Goal: Information Seeking & Learning: Learn about a topic

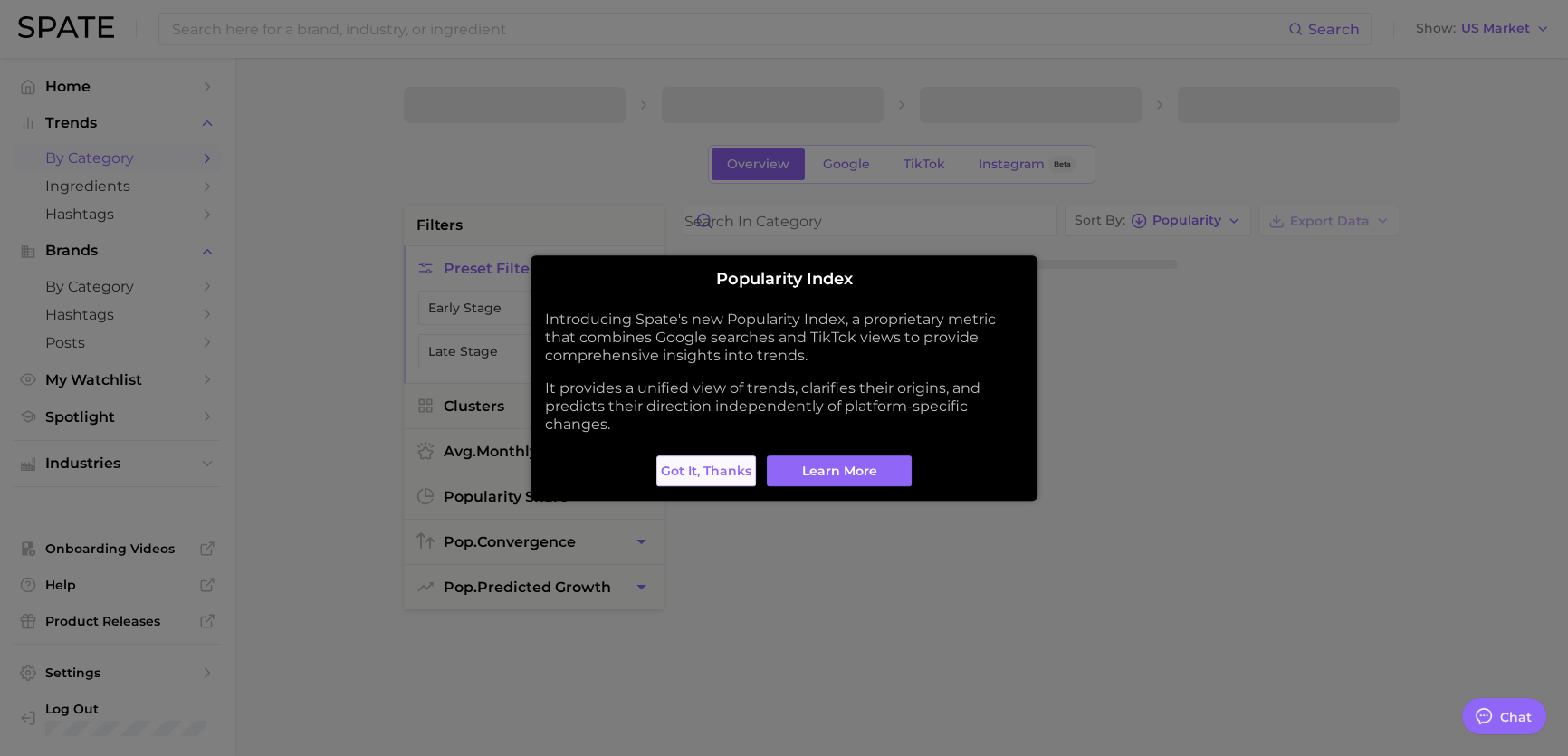
click at [726, 463] on span "Got it, thanks" at bounding box center [706, 470] width 91 height 16
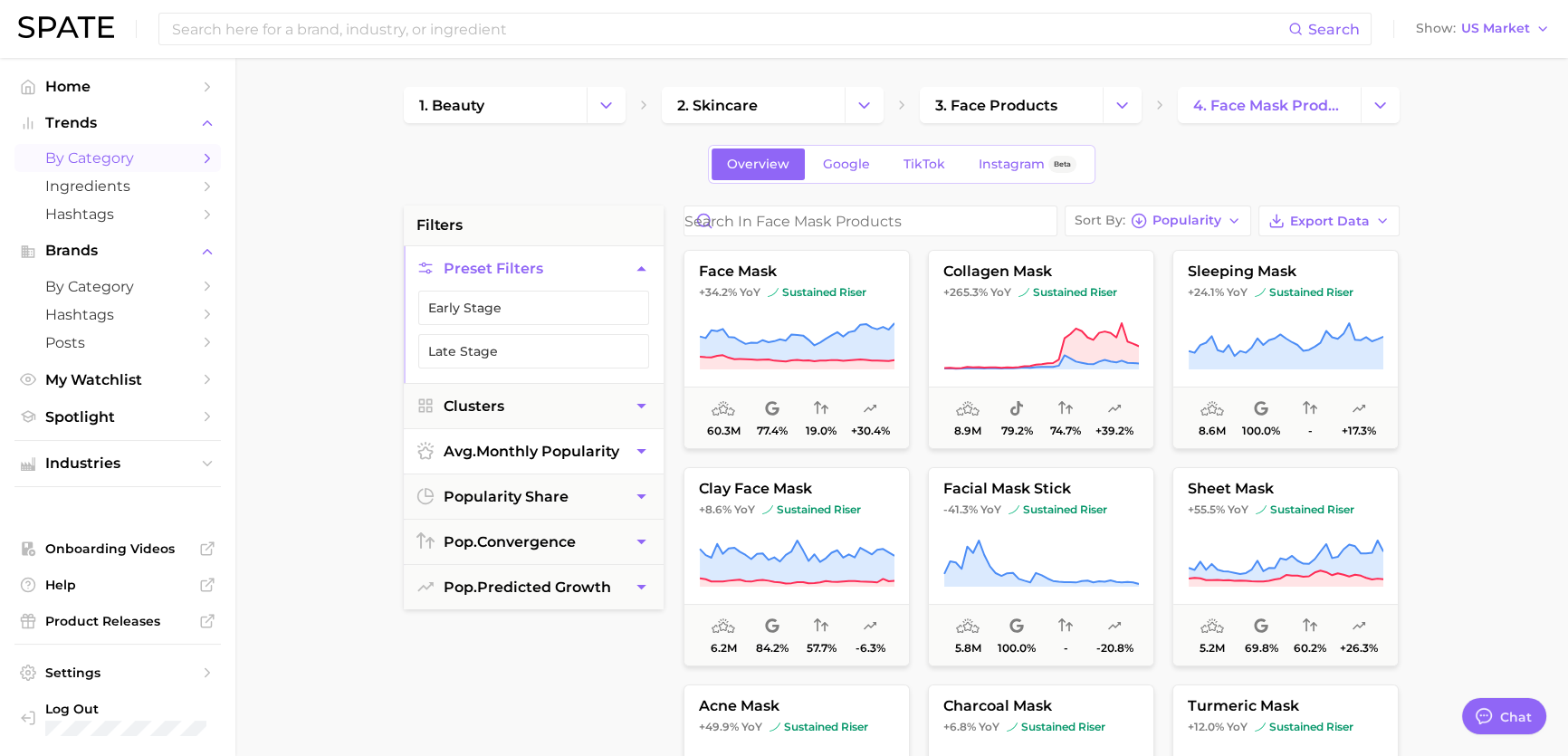
click at [635, 429] on button "avg. monthly popularity" at bounding box center [534, 451] width 260 height 44
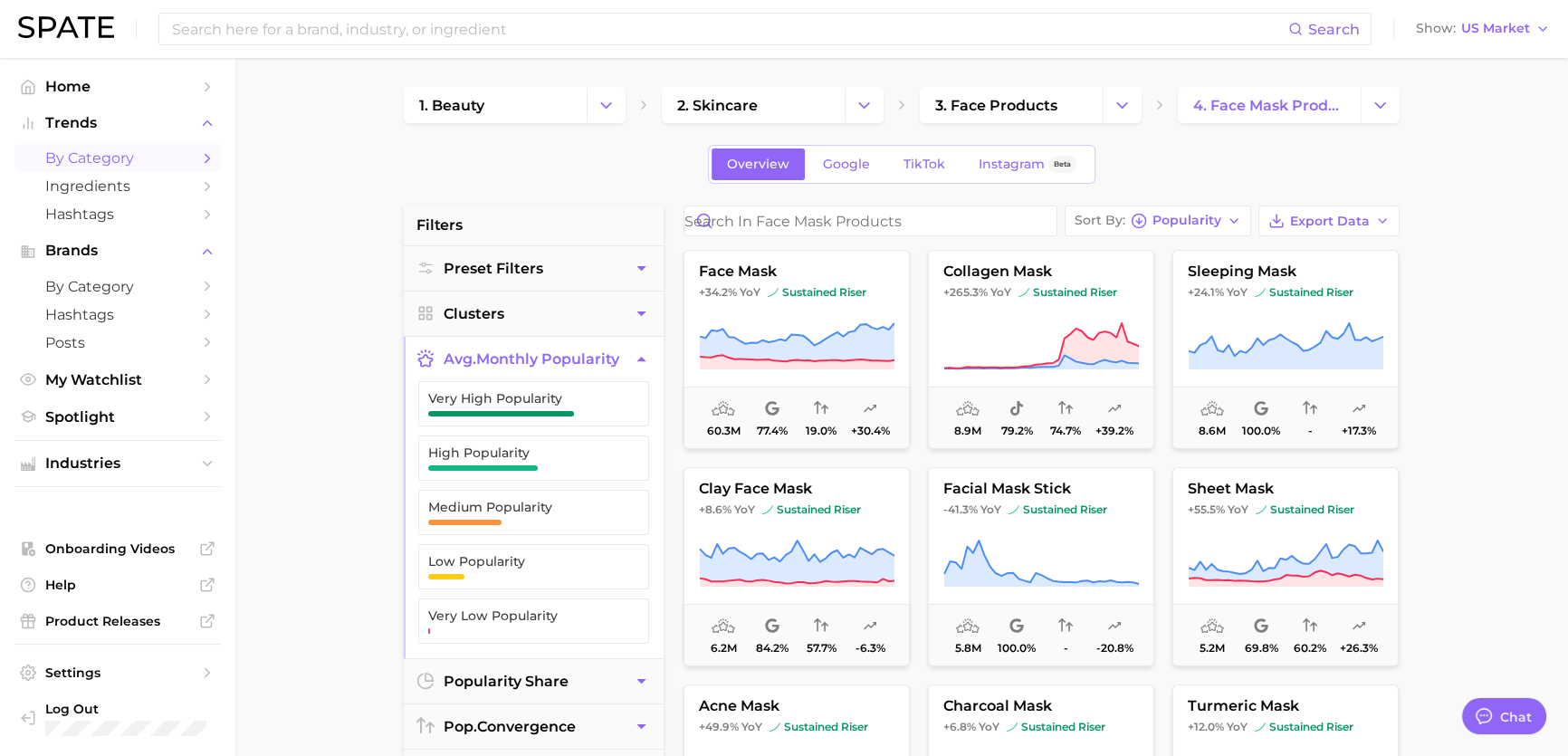
click at [368, 397] on main "1. beauty 2. skincare 3. face products 4. face mask products Overview Google Ti…" at bounding box center [902, 744] width 1333 height 1374
click at [1301, 109] on span "4. face mask products" at bounding box center [1270, 105] width 152 height 17
click at [1376, 108] on icon "Change Category" at bounding box center [1380, 105] width 19 height 19
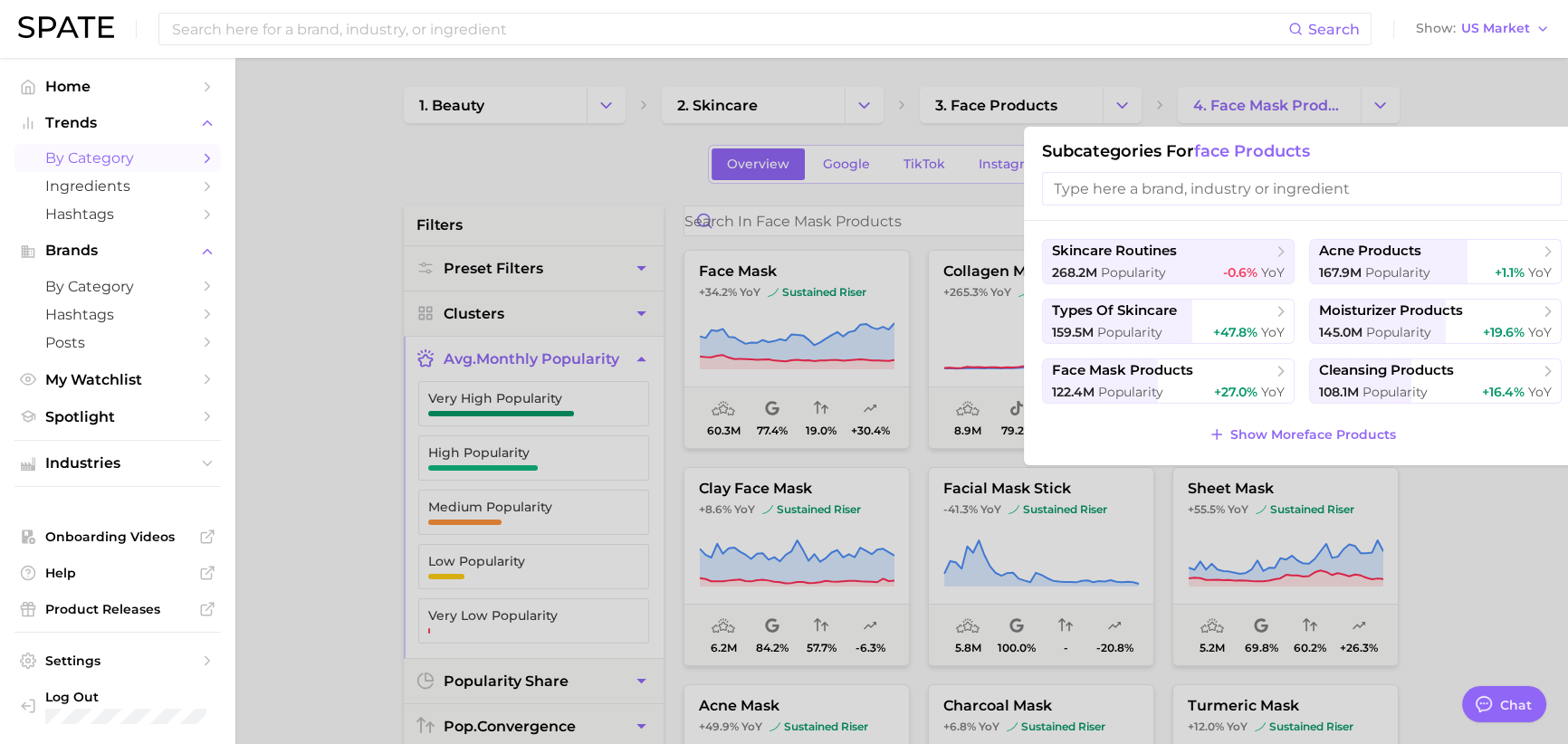
click at [1329, 128] on div "Subcategories for face products" at bounding box center [1302, 173] width 556 height 94
click at [1321, 105] on div at bounding box center [784, 372] width 1568 height 744
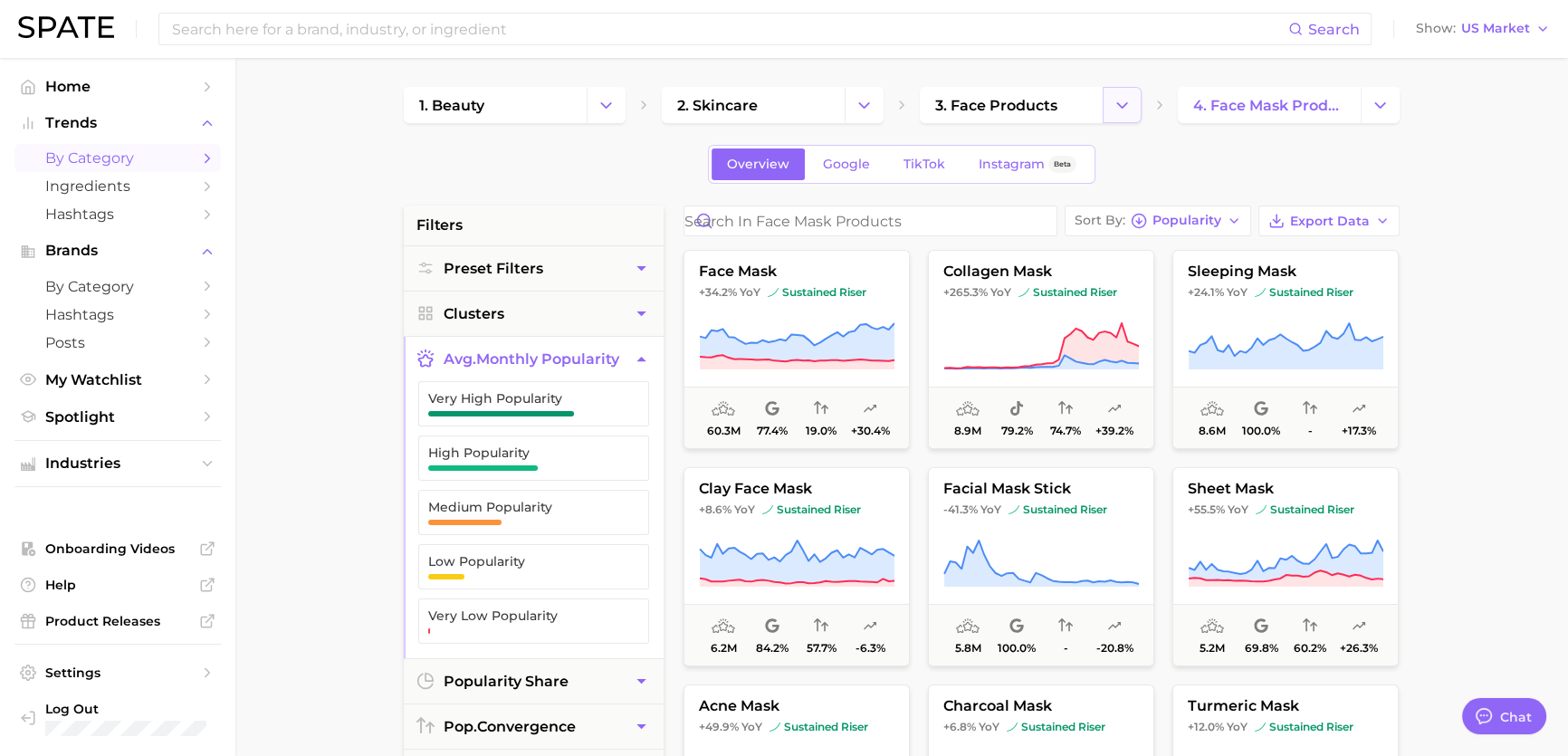
click at [1106, 118] on button "Change Category" at bounding box center [1122, 105] width 39 height 37
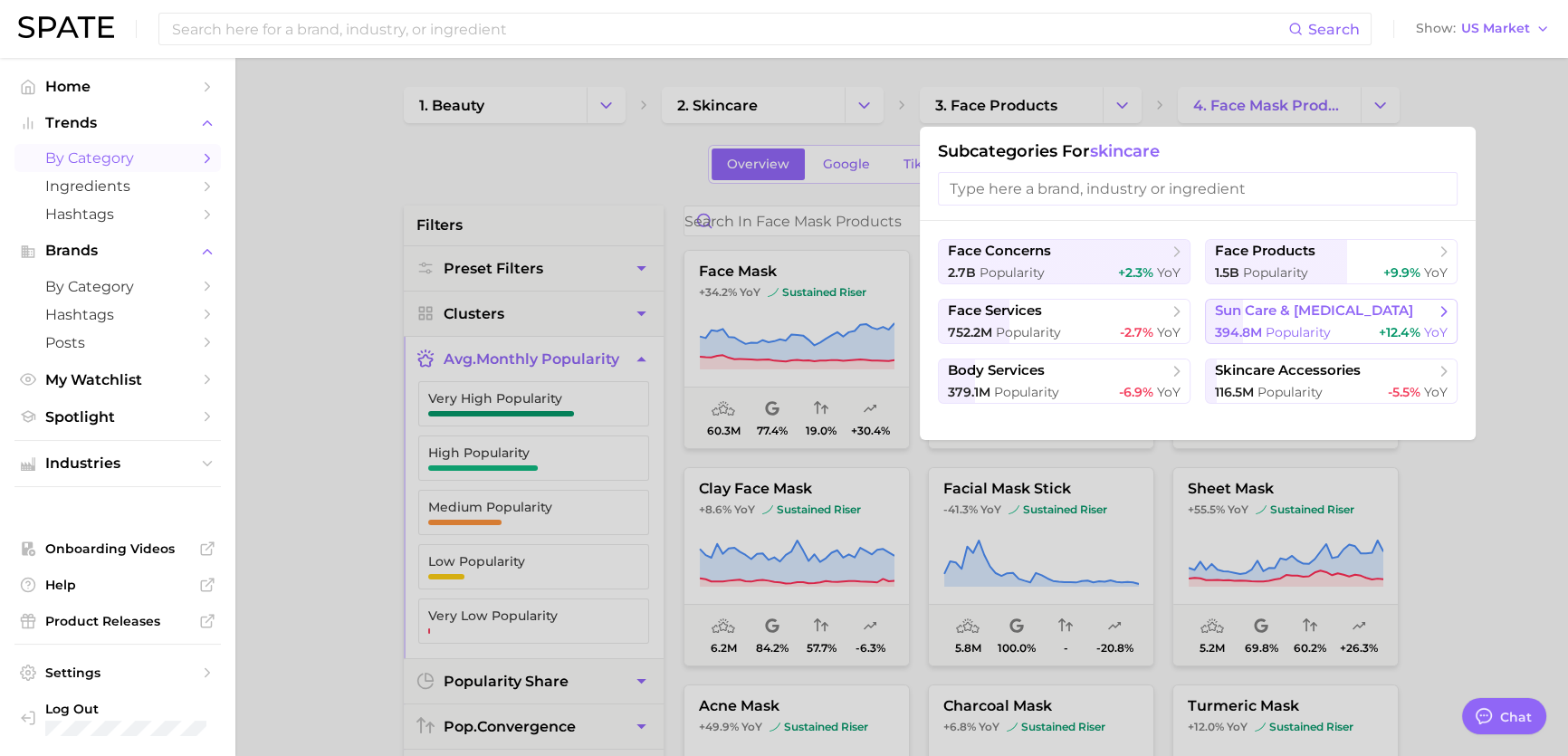
click at [1263, 307] on span "sun care & [MEDICAL_DATA]" at bounding box center [1314, 310] width 199 height 17
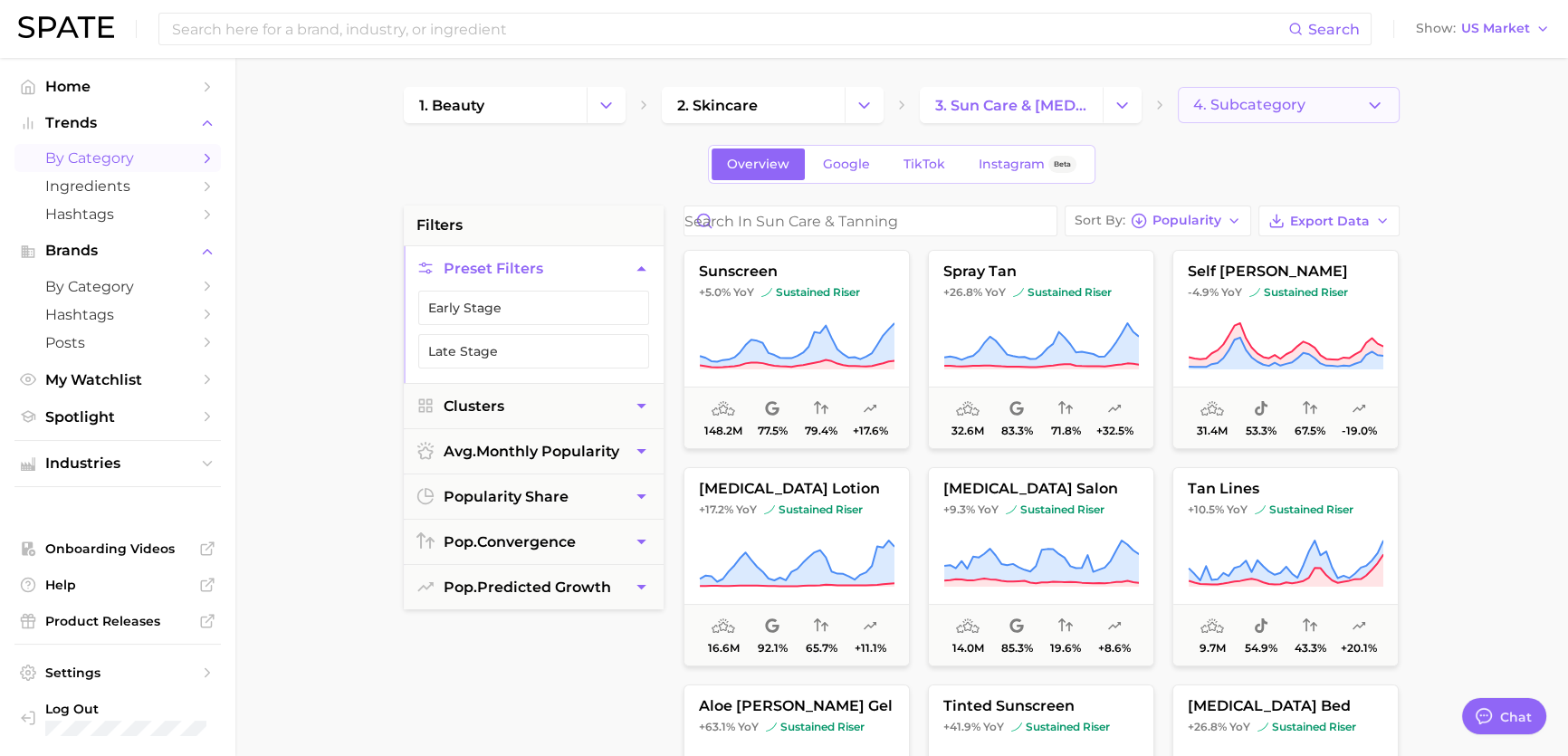
click at [1281, 114] on button "4. Subcategory" at bounding box center [1289, 105] width 222 height 37
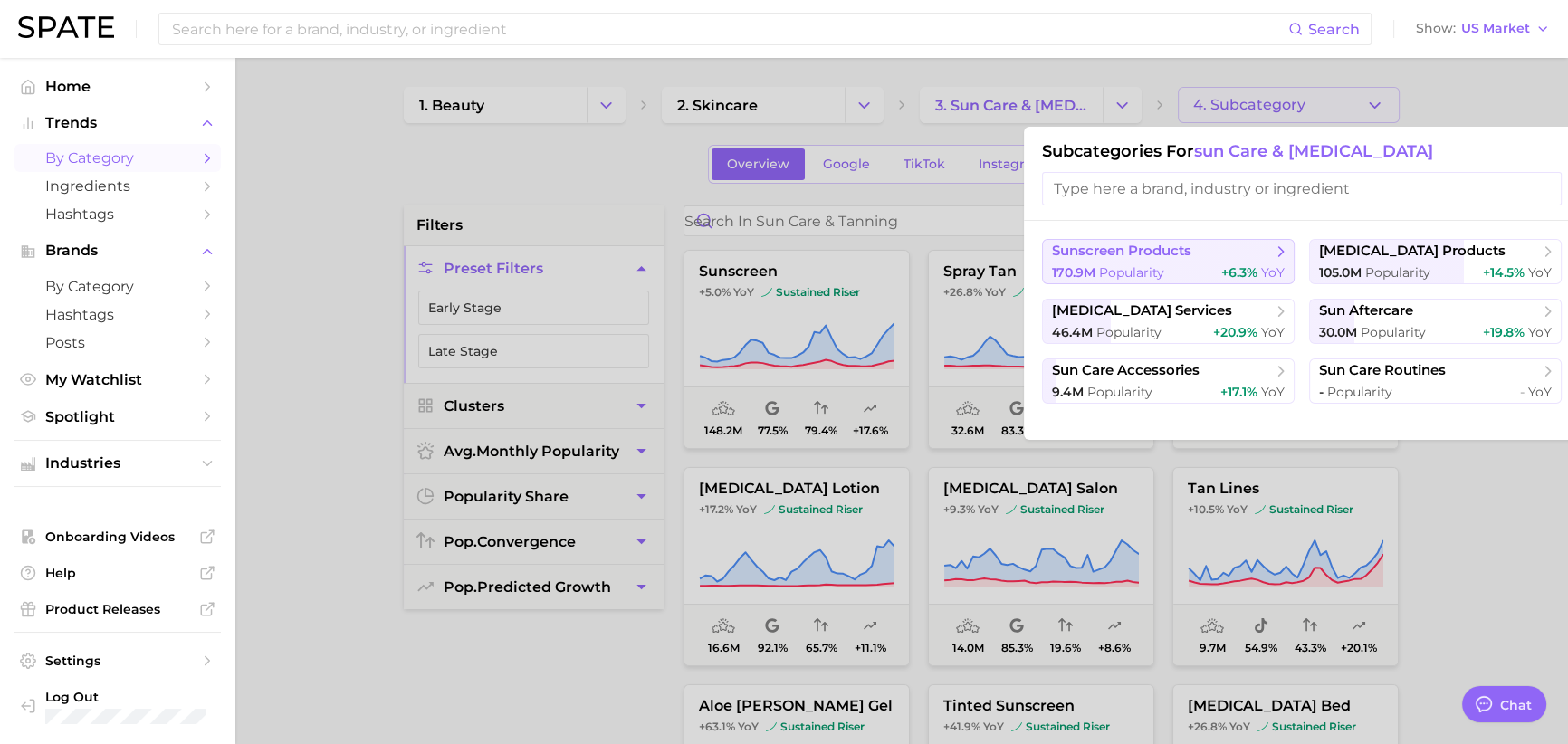
click at [1222, 259] on span "sunscreen products" at bounding box center [1162, 252] width 220 height 18
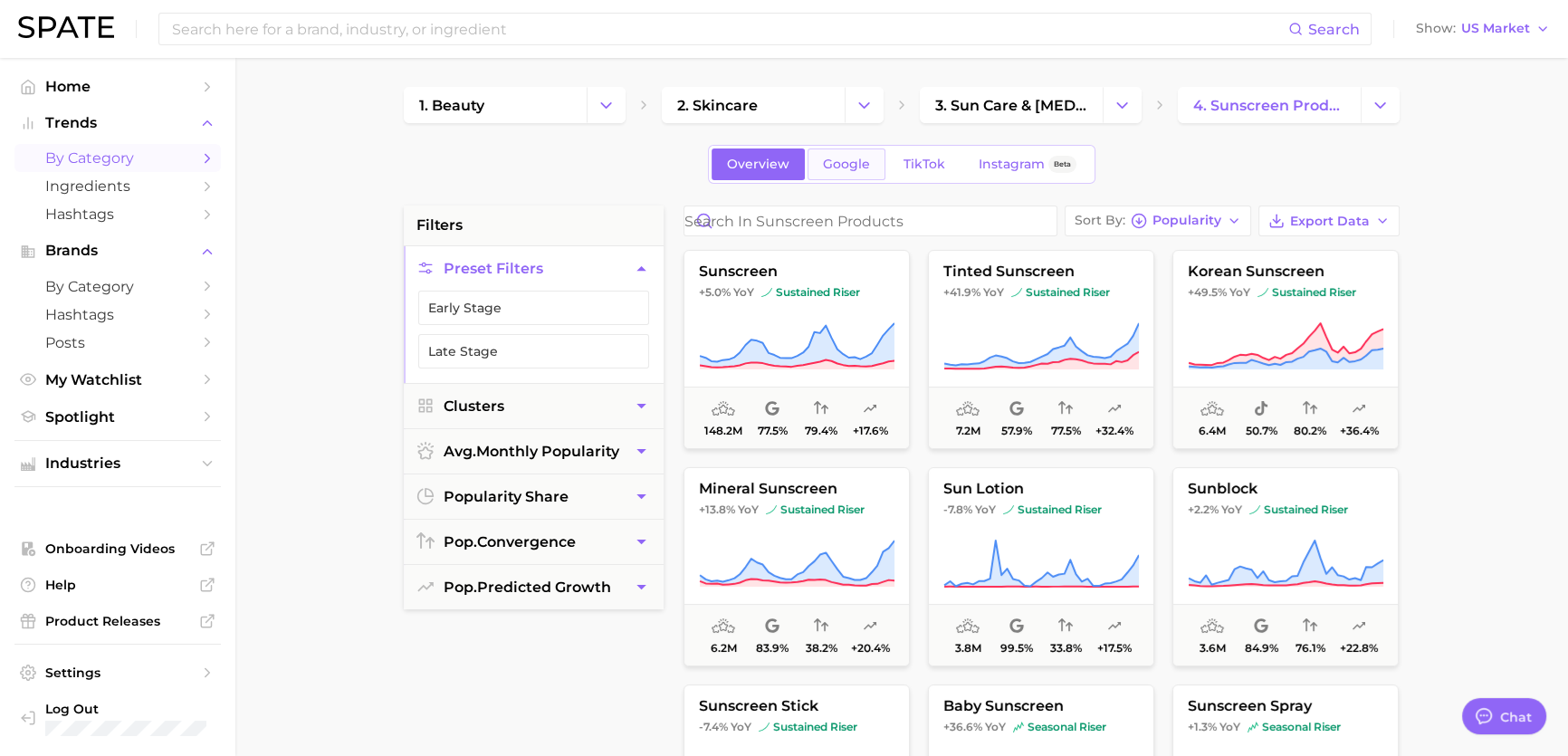
click at [841, 170] on span "Google" at bounding box center [846, 164] width 47 height 16
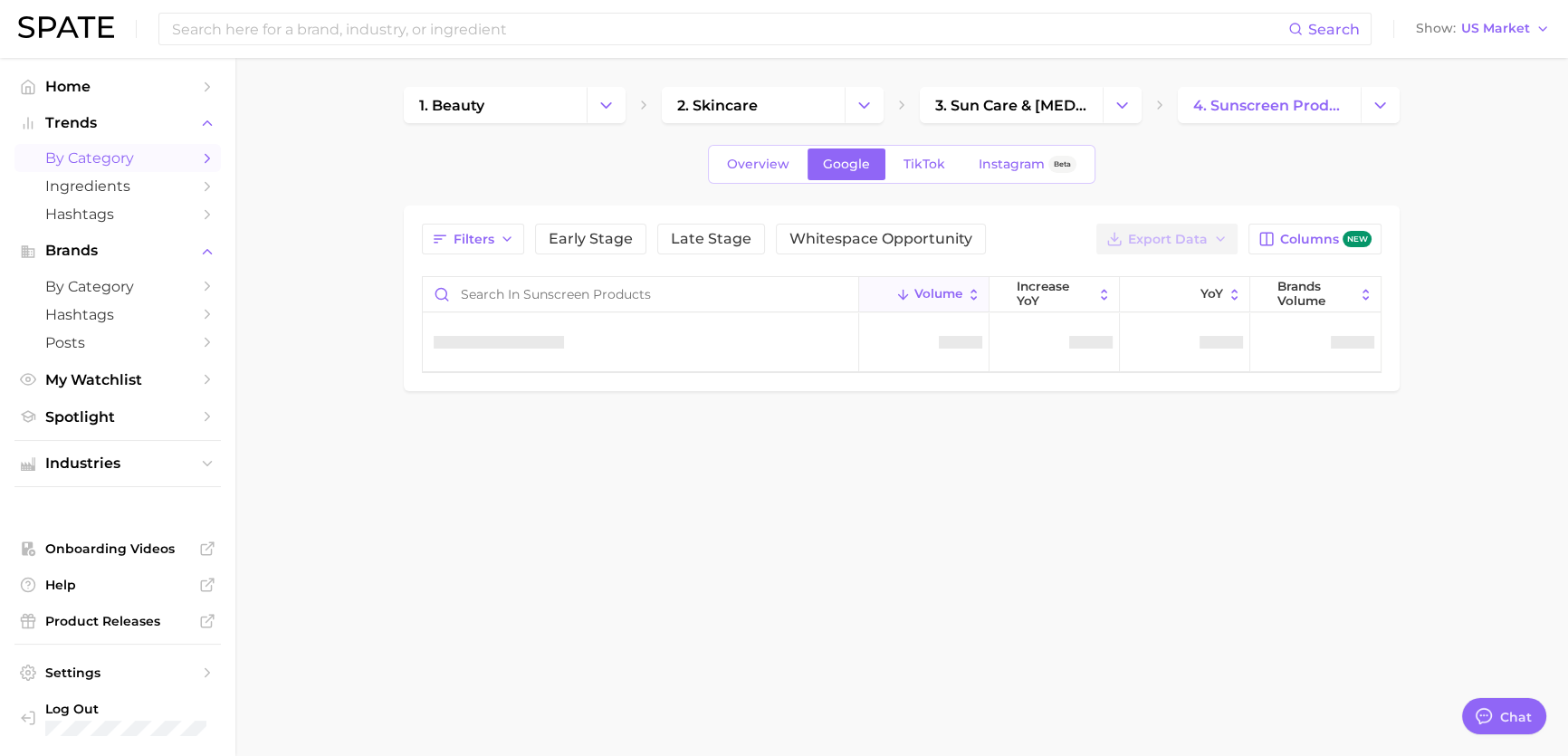
type textarea "x"
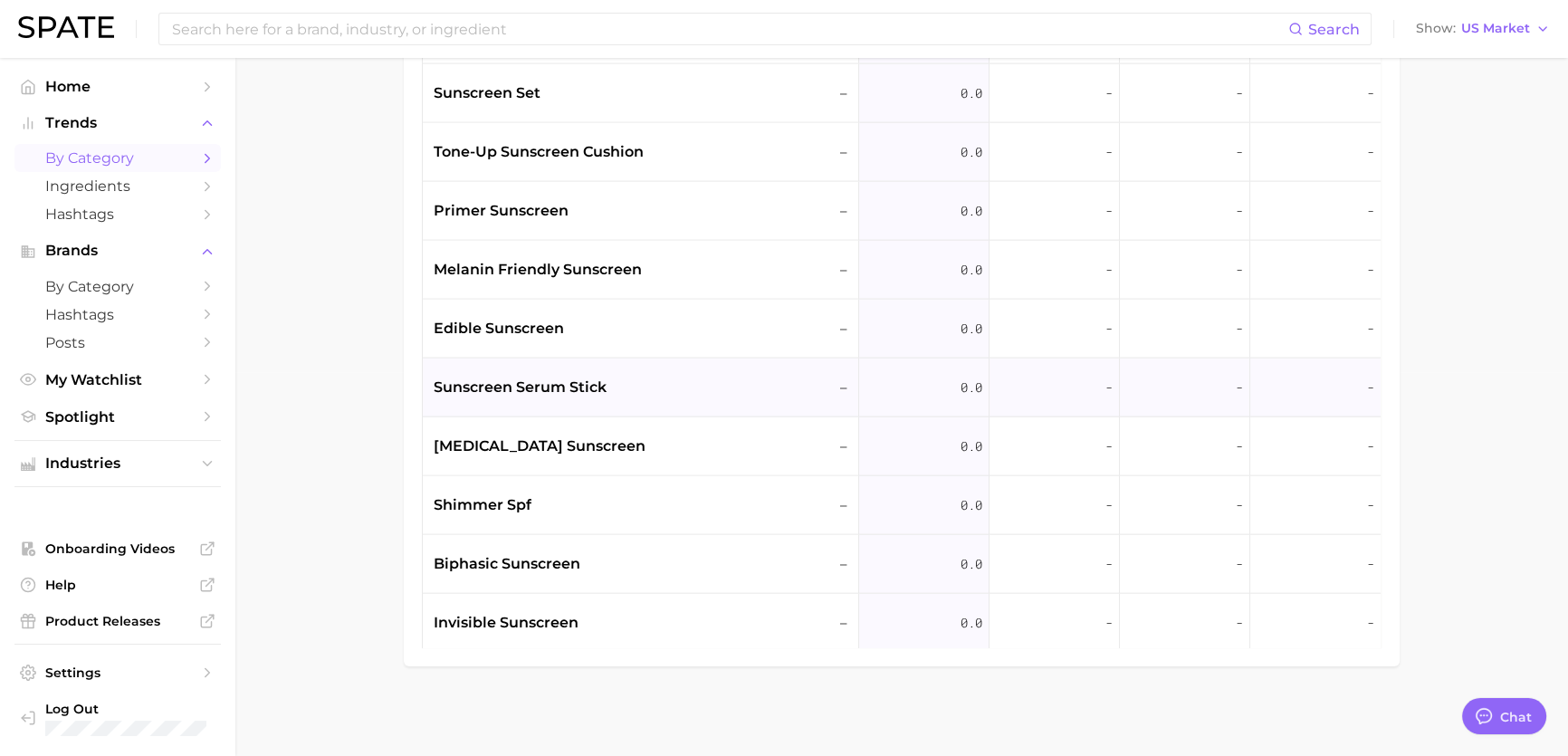
scroll to position [4754, 0]
